Goal: Check status: Check status

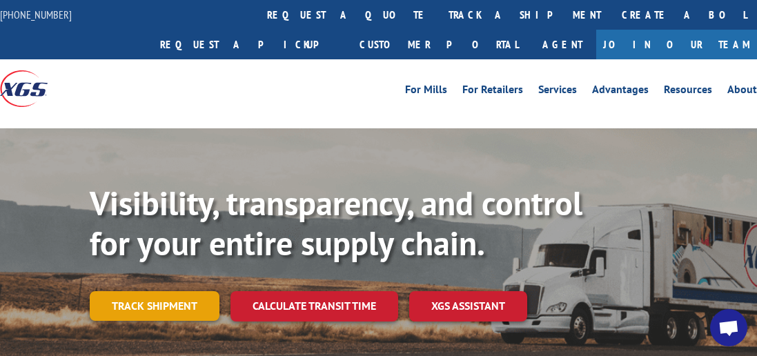
scroll to position [131, 0]
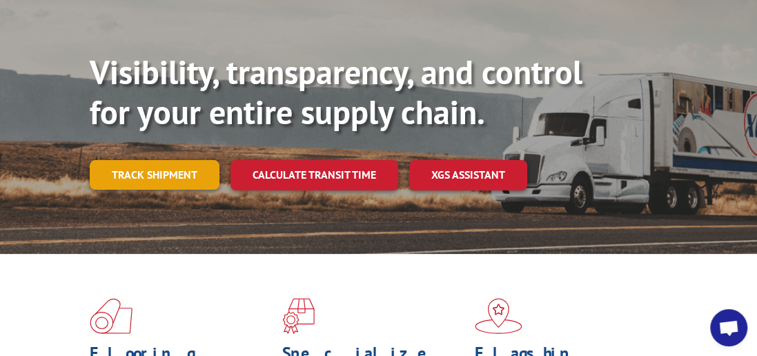
click at [158, 160] on link "Track shipment" at bounding box center [155, 174] width 130 height 29
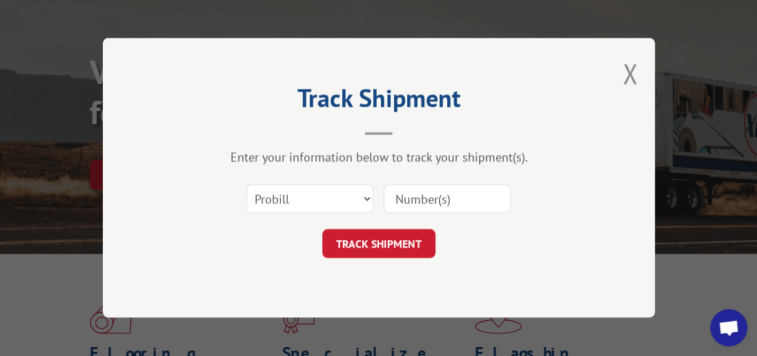
scroll to position [0, 0]
click at [365, 198] on select "Select category... Probill BOL PO" at bounding box center [309, 199] width 127 height 29
select select "bol"
click at [246, 185] on select "Select category... Probill BOL PO" at bounding box center [309, 199] width 127 height 29
click at [402, 201] on input at bounding box center [447, 199] width 127 height 29
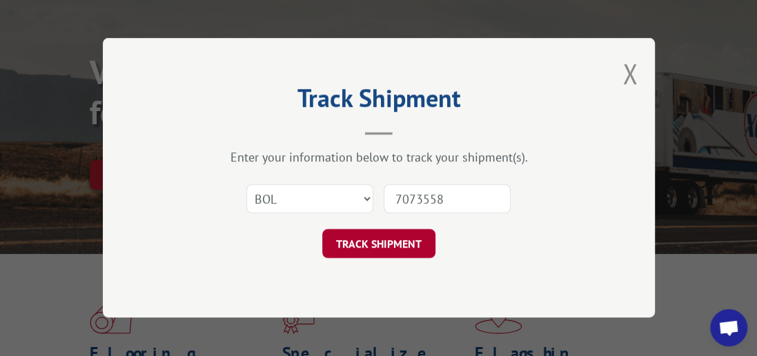
type input "7073558"
click at [374, 241] on button "TRACK SHIPMENT" at bounding box center [378, 244] width 113 height 29
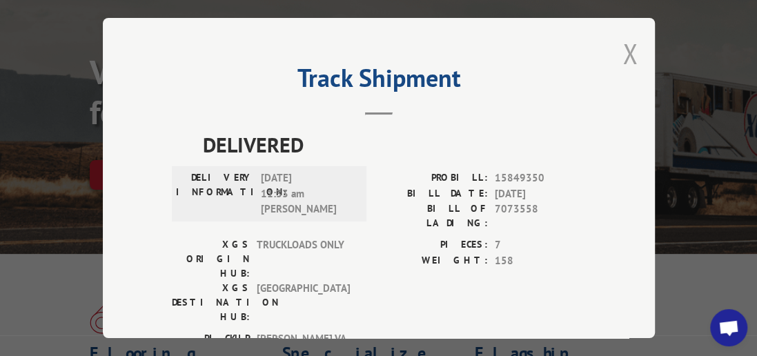
click at [622, 48] on button "Close modal" at bounding box center [629, 53] width 15 height 37
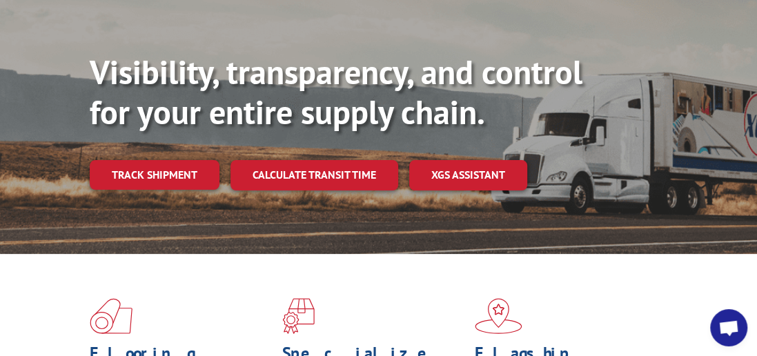
click at [172, 160] on link "Track shipment" at bounding box center [155, 174] width 130 height 29
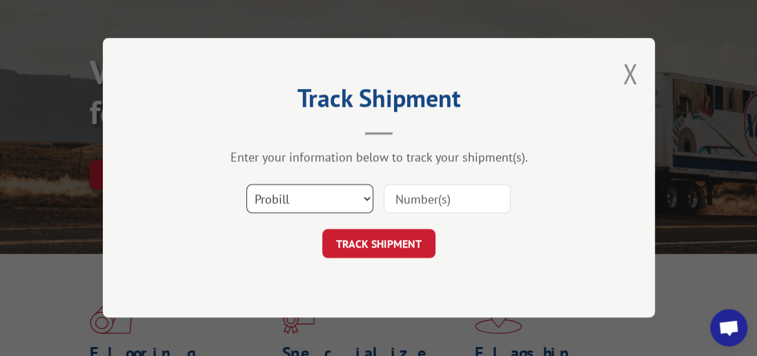
click at [370, 195] on select "Select category... Probill BOL PO" at bounding box center [309, 199] width 127 height 29
select select "bol"
click at [246, 185] on select "Select category... Probill BOL PO" at bounding box center [309, 199] width 127 height 29
click at [431, 199] on input at bounding box center [447, 199] width 127 height 29
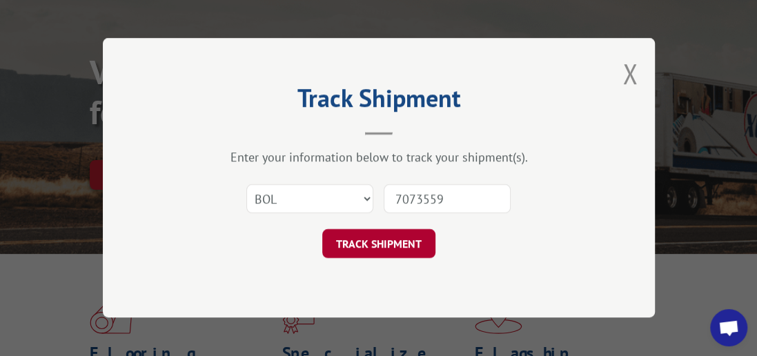
type input "7073559"
click at [368, 241] on button "TRACK SHIPMENT" at bounding box center [378, 244] width 113 height 29
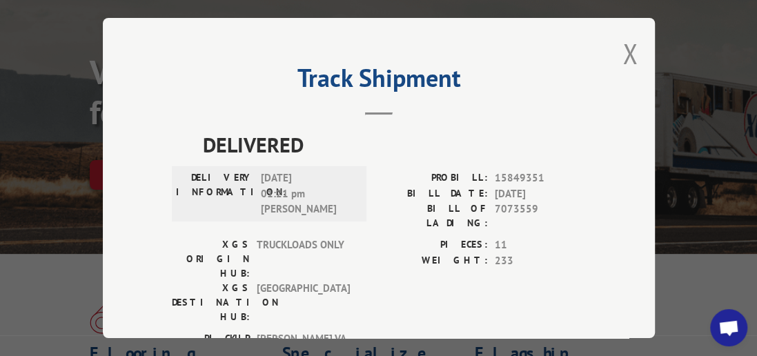
drag, startPoint x: 615, startPoint y: 55, endPoint x: 650, endPoint y: 1, distance: 63.9
click at [617, 55] on div "Track Shipment DELIVERED DELIVERY INFORMATION: [DATE] 01:21 pm [PERSON_NAME]: 1…" at bounding box center [379, 178] width 552 height 320
click at [628, 42] on button "Close modal" at bounding box center [629, 53] width 15 height 37
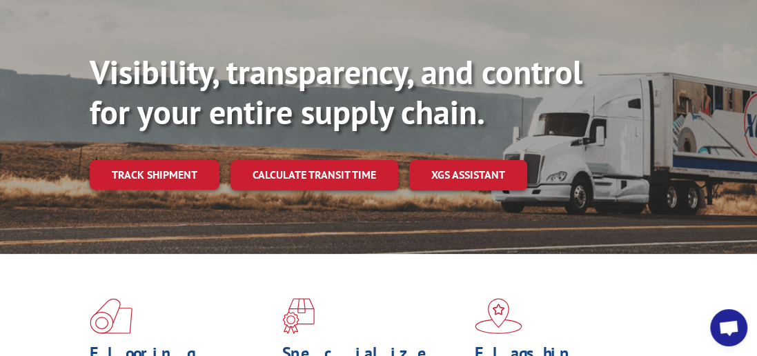
click at [199, 160] on link "Track shipment" at bounding box center [155, 174] width 130 height 29
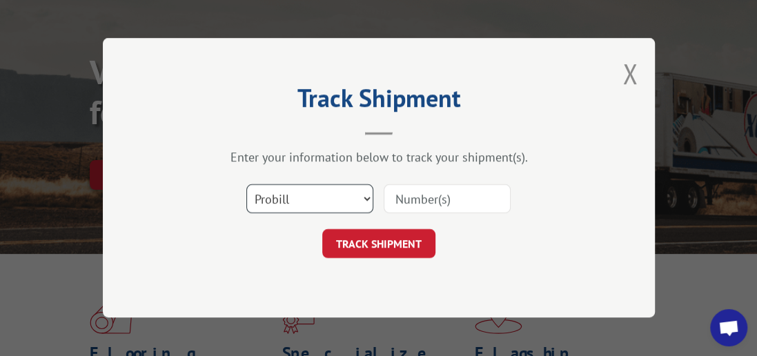
drag, startPoint x: 368, startPoint y: 196, endPoint x: 348, endPoint y: 196, distance: 20.0
click at [368, 196] on select "Select category... Probill BOL PO" at bounding box center [309, 199] width 127 height 29
select select "bol"
click at [246, 185] on select "Select category... Probill BOL PO" at bounding box center [309, 199] width 127 height 29
click at [459, 198] on input at bounding box center [447, 199] width 127 height 29
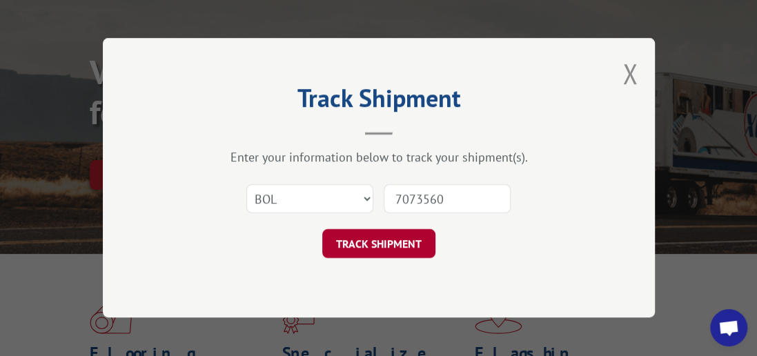
type input "7073560"
click at [367, 243] on button "TRACK SHIPMENT" at bounding box center [378, 244] width 113 height 29
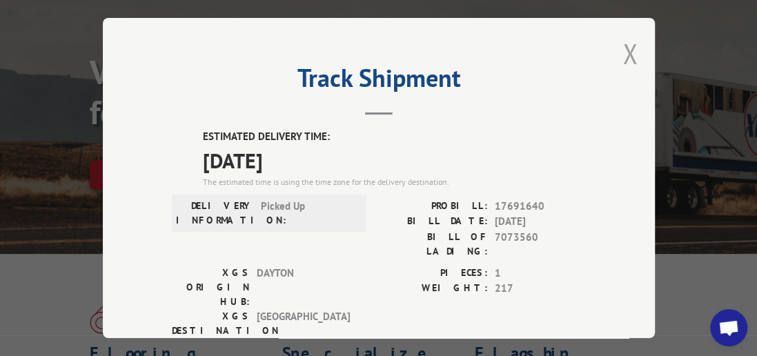
click at [622, 46] on button "Close modal" at bounding box center [629, 53] width 15 height 37
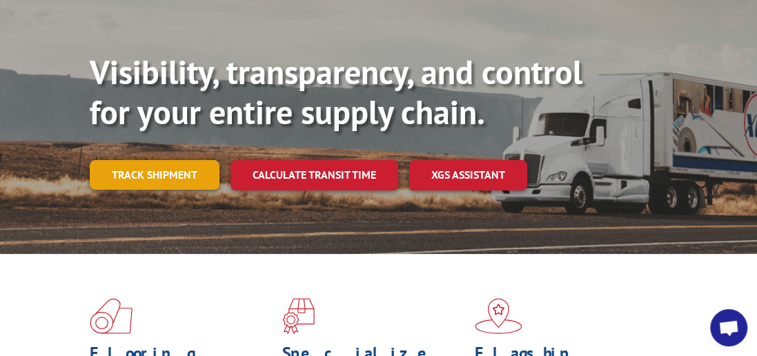
click at [217, 160] on link "Track shipment" at bounding box center [155, 174] width 130 height 29
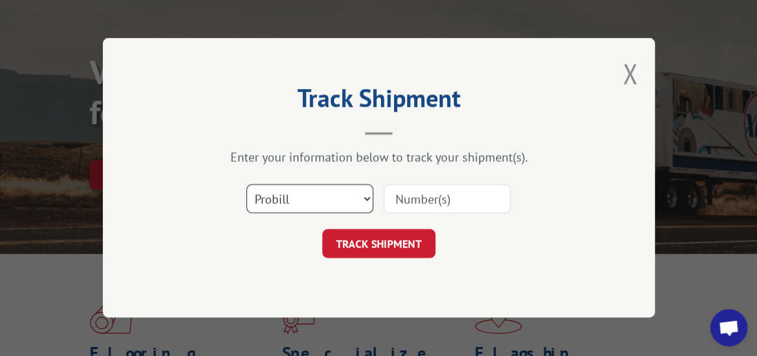
drag, startPoint x: 367, startPoint y: 196, endPoint x: 335, endPoint y: 204, distance: 33.5
click at [367, 196] on select "Select category... Probill BOL PO" at bounding box center [309, 199] width 127 height 29
select select "bol"
click at [246, 185] on select "Select category... Probill BOL PO" at bounding box center [309, 199] width 127 height 29
click at [450, 196] on input at bounding box center [447, 199] width 127 height 29
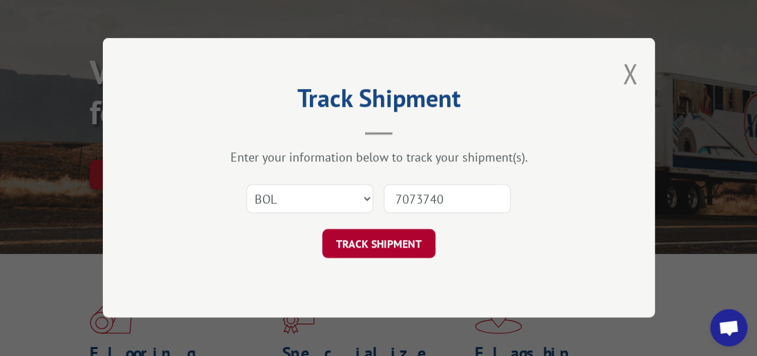
type input "7073740"
click at [384, 238] on button "TRACK SHIPMENT" at bounding box center [378, 244] width 113 height 29
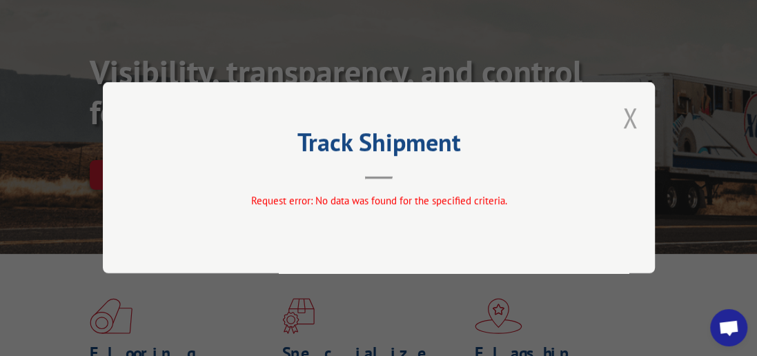
click at [632, 116] on button "Close modal" at bounding box center [629, 117] width 15 height 37
